Goal: Task Accomplishment & Management: Manage account settings

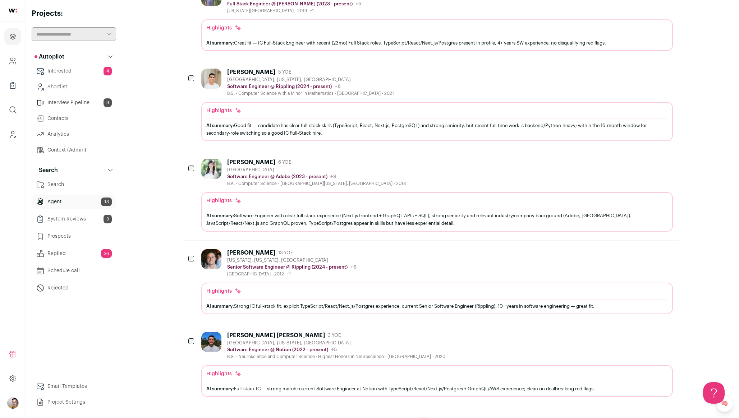
scroll to position [607, 0]
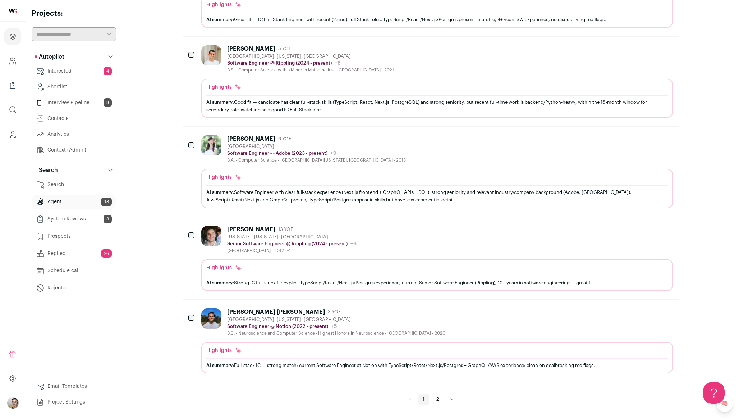
click at [435, 399] on link "2" at bounding box center [437, 400] width 11 height 12
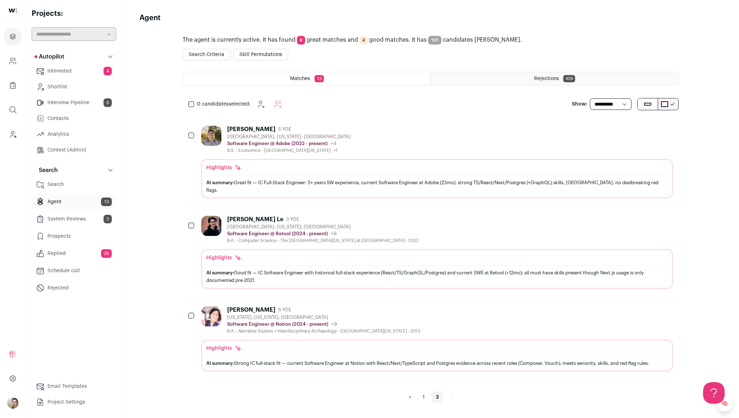
click at [221, 178] on html "Projects Company and ATS Settings Company Lists (Experimental) Global Search Le…" at bounding box center [369, 209] width 739 height 418
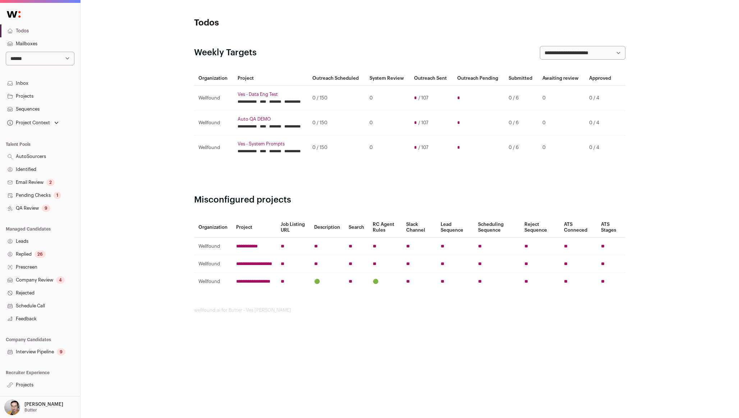
click at [18, 53] on select "**********" at bounding box center [40, 59] width 69 height 14
select select "***"
click at [6, 52] on select "**********" at bounding box center [40, 59] width 69 height 14
click at [28, 56] on select "**********" at bounding box center [40, 59] width 69 height 14
select select "*****"
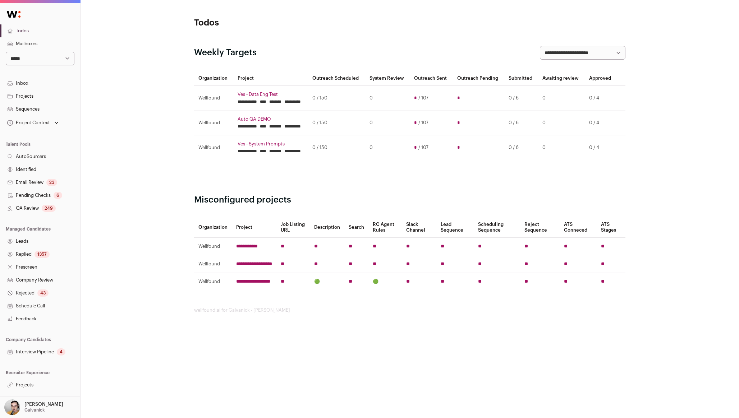
click at [6, 52] on select "**********" at bounding box center [40, 59] width 69 height 14
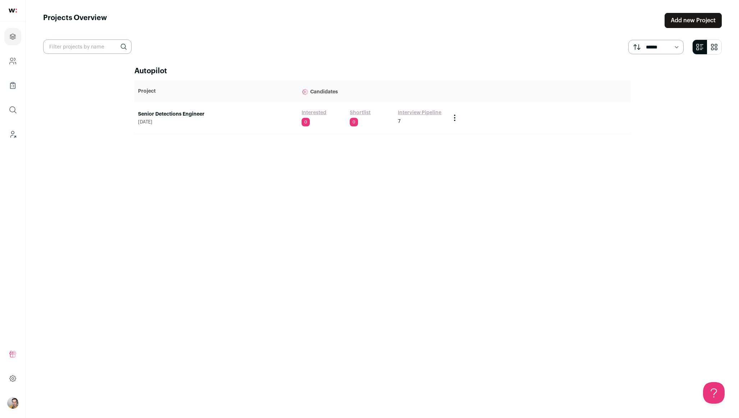
click at [170, 115] on link "Senior Detections Engineer" at bounding box center [216, 114] width 156 height 7
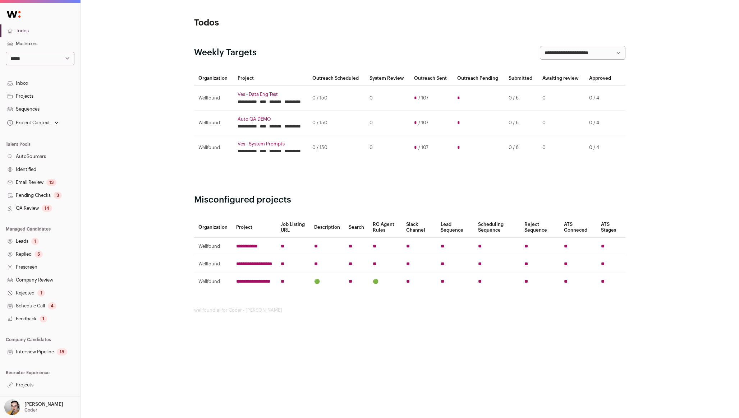
click at [27, 387] on link "Projects" at bounding box center [40, 385] width 80 height 13
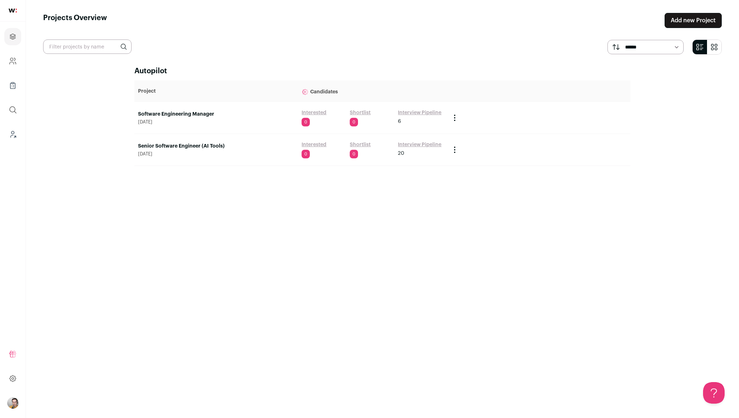
click at [193, 146] on link "Senior Software Engineer (AI Tools)" at bounding box center [216, 146] width 156 height 7
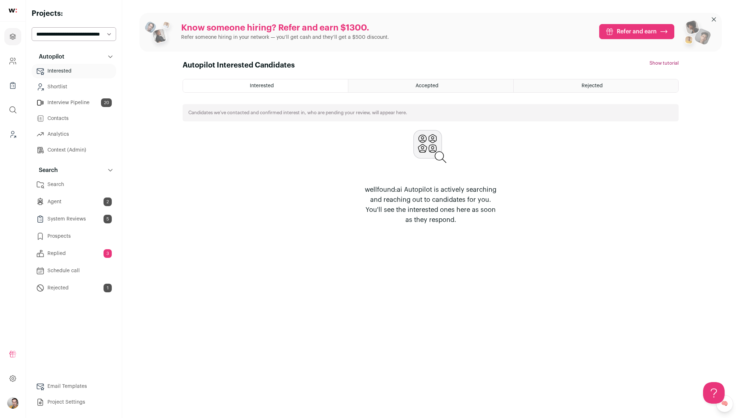
click at [78, 202] on link "Agent 2" at bounding box center [74, 202] width 84 height 14
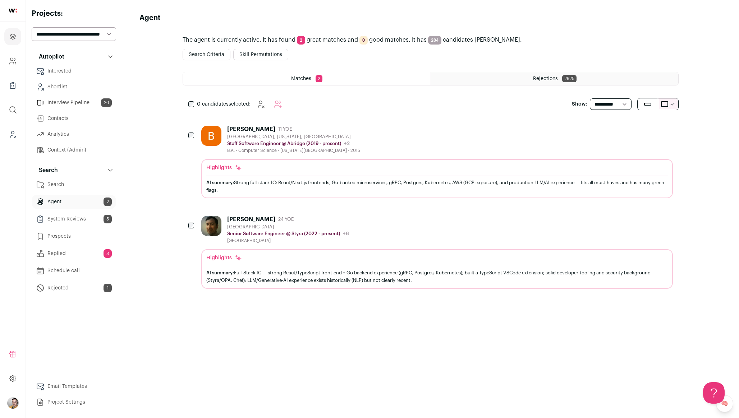
click at [479, 74] on div "Rejections 2925" at bounding box center [554, 78] width 247 height 13
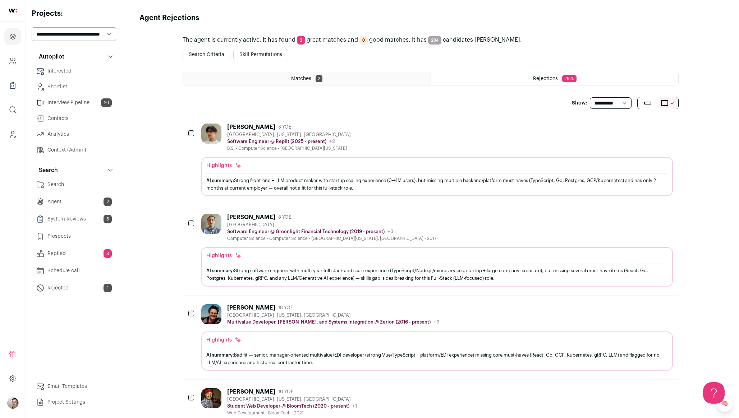
click at [291, 83] on div "Matches 2" at bounding box center [307, 78] width 248 height 13
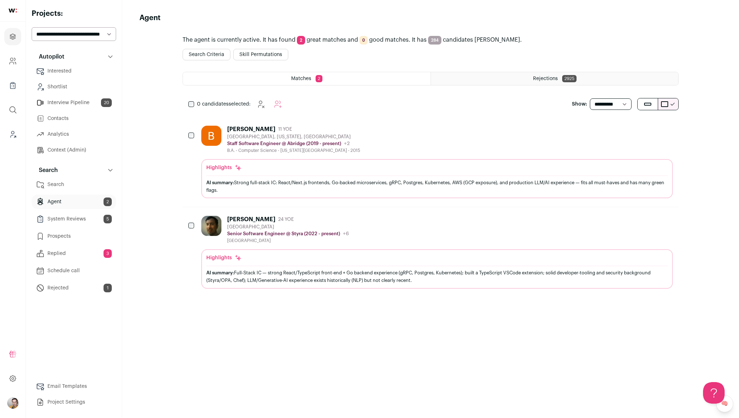
click at [270, 60] on button "Skill Permutations" at bounding box center [260, 55] width 55 height 12
click at [207, 51] on button "Search Criteria" at bounding box center [207, 55] width 48 height 12
click at [80, 154] on link "Context (Admin)" at bounding box center [74, 150] width 84 height 14
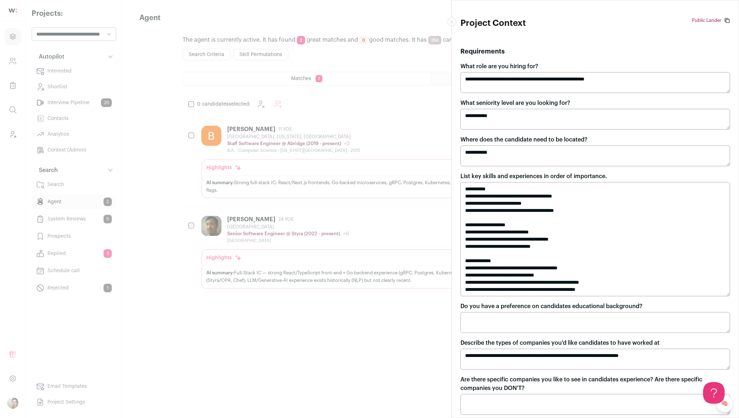
click at [624, 214] on textarea "**********" at bounding box center [596, 239] width 270 height 114
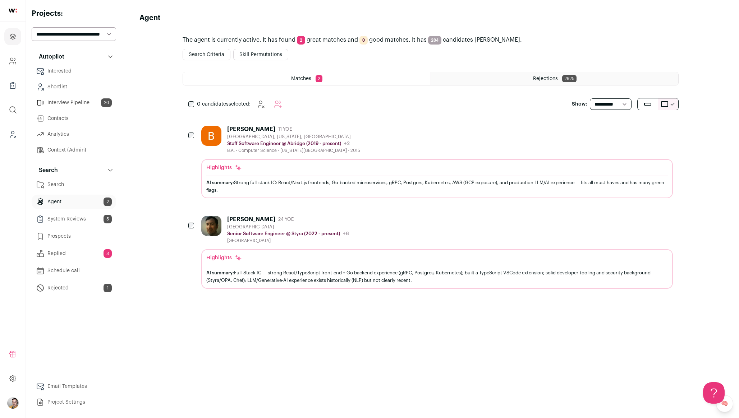
click at [201, 58] on button "Search Criteria" at bounding box center [207, 55] width 48 height 12
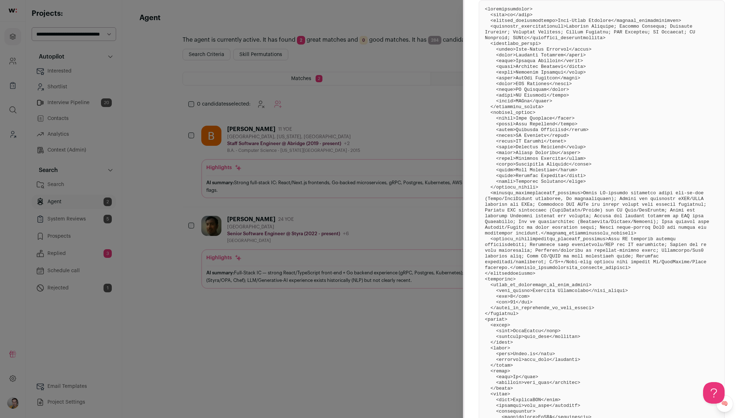
scroll to position [376, 0]
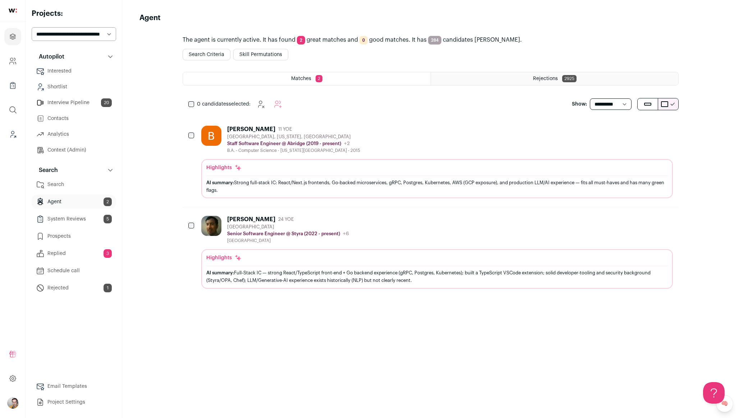
click at [250, 57] on button "Skill Permutations" at bounding box center [260, 55] width 55 height 12
click at [200, 56] on button "Search Criteria" at bounding box center [207, 55] width 48 height 12
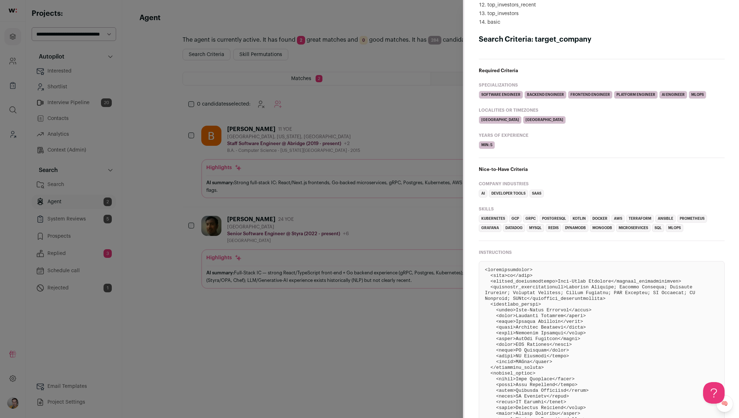
scroll to position [146, 0]
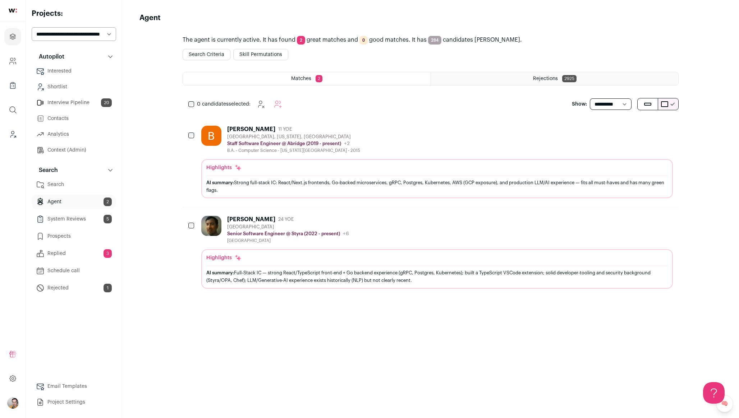
click at [206, 54] on button "Search Criteria" at bounding box center [207, 55] width 48 height 12
click at [75, 148] on link "Context (Admin)" at bounding box center [74, 150] width 84 height 14
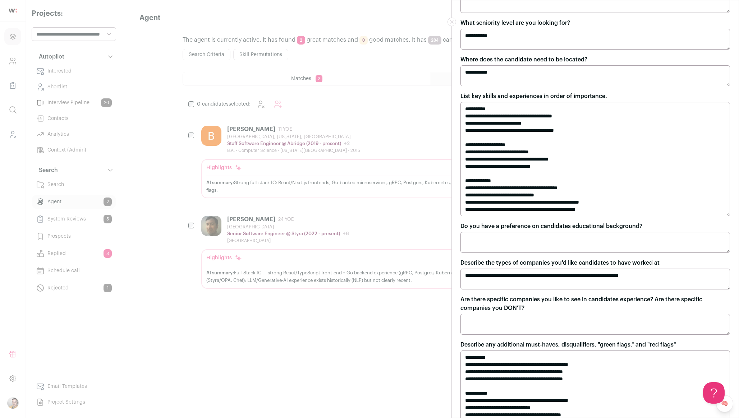
scroll to position [81, 0]
click at [299, 159] on div "**********" at bounding box center [369, 209] width 739 height 418
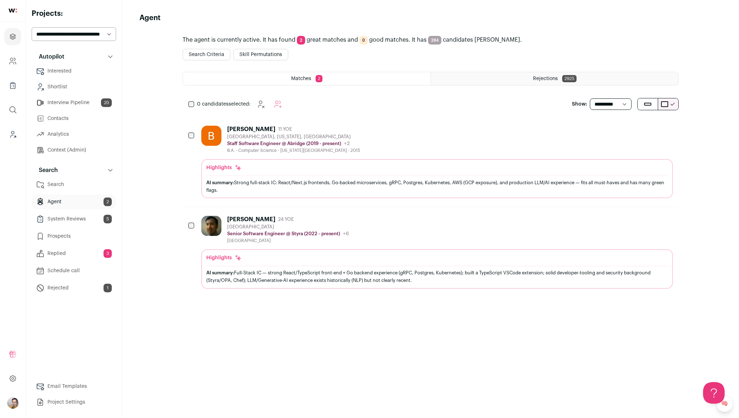
click at [273, 52] on button "Skill Permutations" at bounding box center [260, 55] width 55 height 12
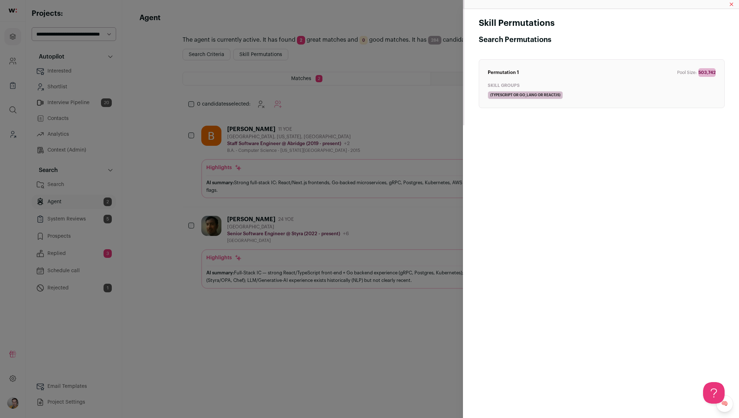
click at [267, 221] on div "Skill Permutations Search Permutations Permutation 1 Pool Size: 503,742 Skill G…" at bounding box center [369, 209] width 739 height 418
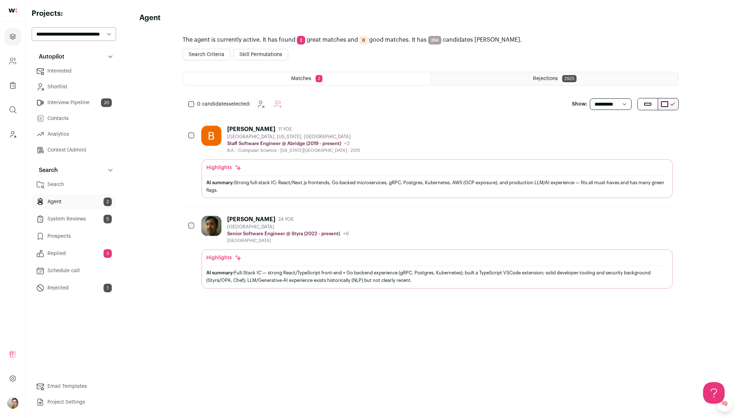
click at [93, 218] on link "System Reviews 5" at bounding box center [74, 219] width 84 height 14
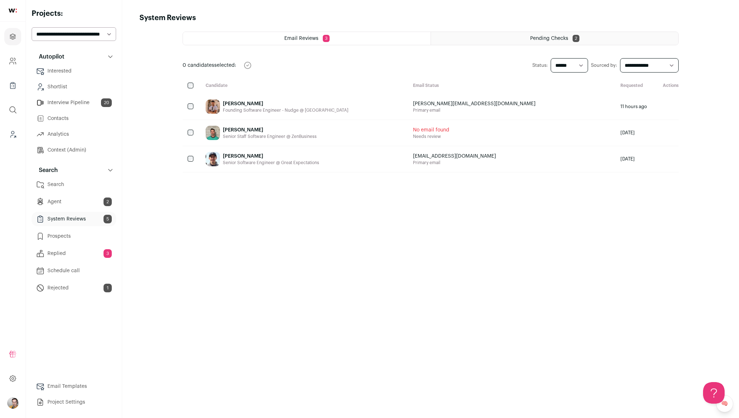
click at [526, 35] on div "Pending Checks 2" at bounding box center [554, 38] width 247 height 13
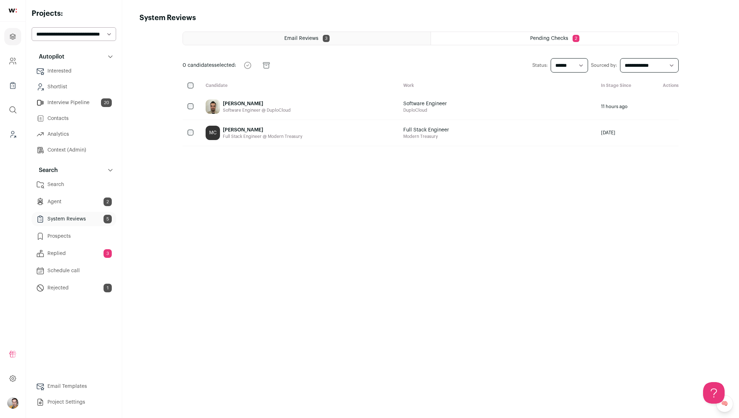
click at [313, 39] on span "Email Reviews" at bounding box center [301, 38] width 34 height 5
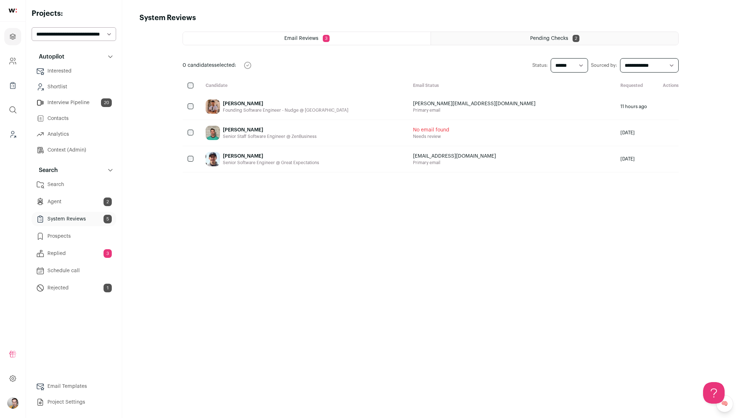
click at [73, 201] on link "Agent 2" at bounding box center [74, 202] width 84 height 14
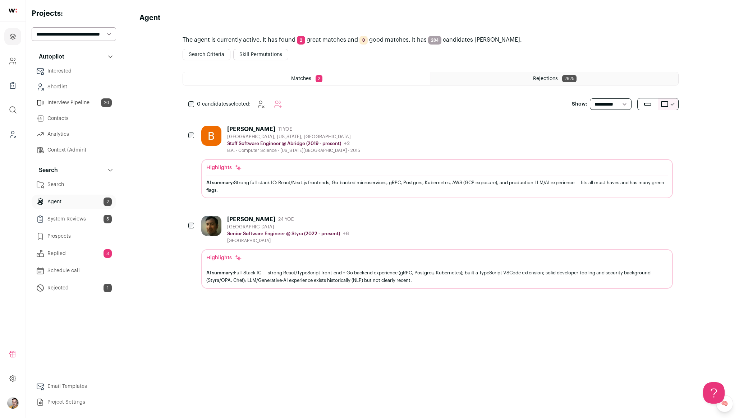
click at [214, 51] on button "Search Criteria" at bounding box center [207, 55] width 48 height 12
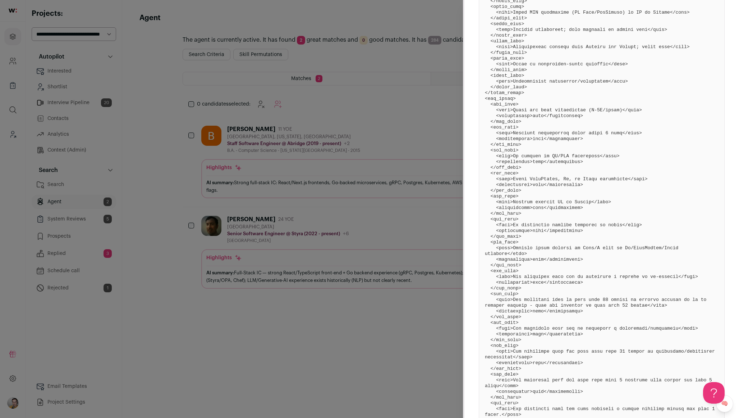
scroll to position [1542, 0]
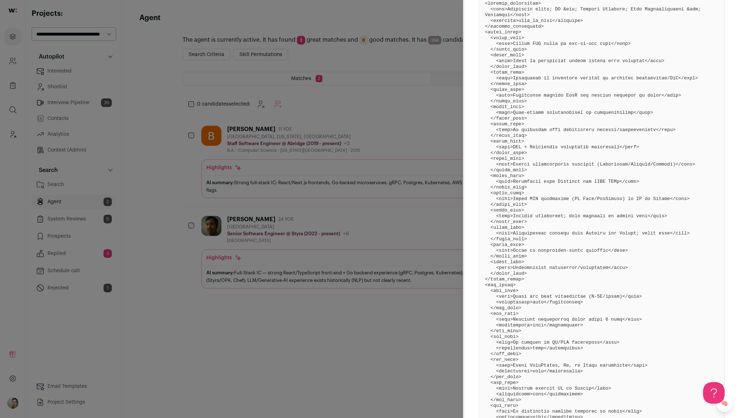
scroll to position [1565, 0]
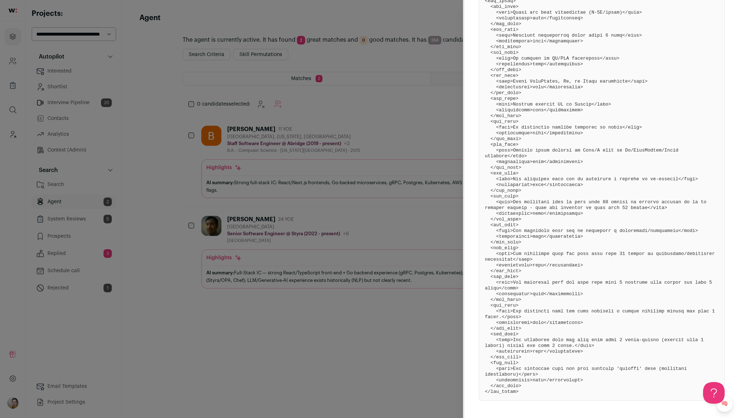
click at [82, 101] on div "Search Criteria Search Chain target_company_current_skills_high target_company_…" at bounding box center [369, 209] width 739 height 418
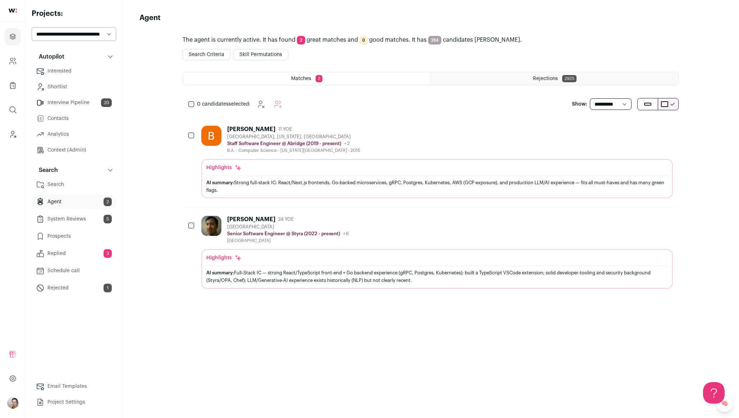
click at [82, 101] on link "Interview Pipeline 20" at bounding box center [74, 103] width 84 height 14
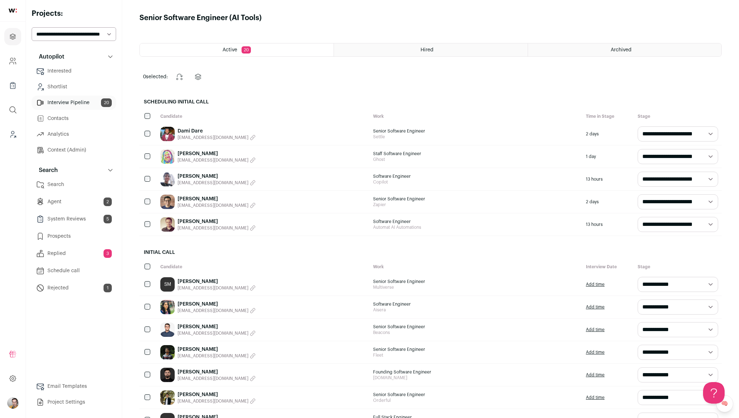
click at [82, 90] on link "Shortlist" at bounding box center [74, 87] width 84 height 14
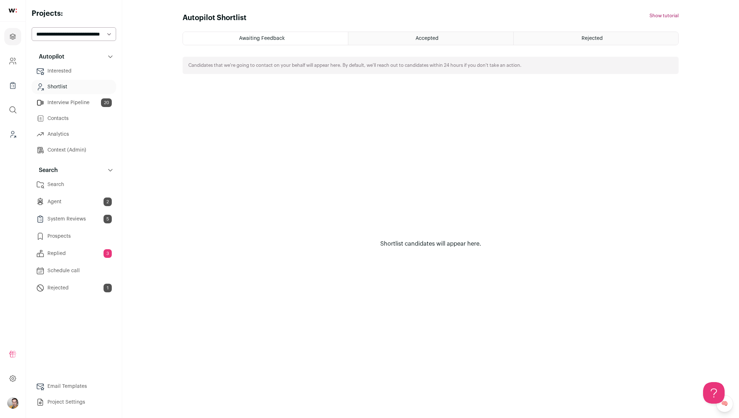
click at [74, 150] on html "Projects Company and ATS Settings Company Lists (Experimental) Global Search Le…" at bounding box center [369, 209] width 739 height 418
click at [76, 152] on link "Context (Admin)" at bounding box center [74, 150] width 84 height 14
